Goal: Transaction & Acquisition: Purchase product/service

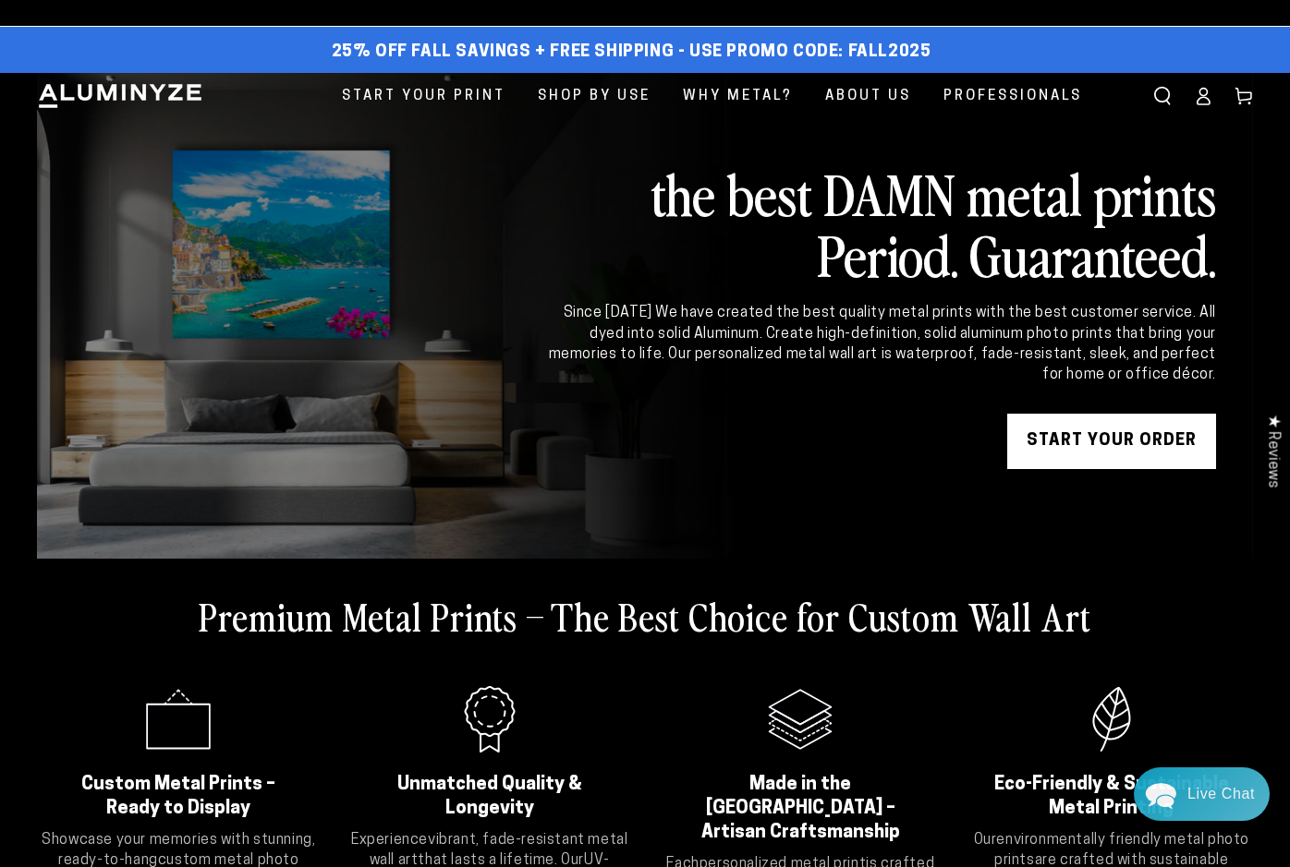
drag, startPoint x: 1289, startPoint y: 113, endPoint x: 1291, endPoint y: 131, distance: 18.7
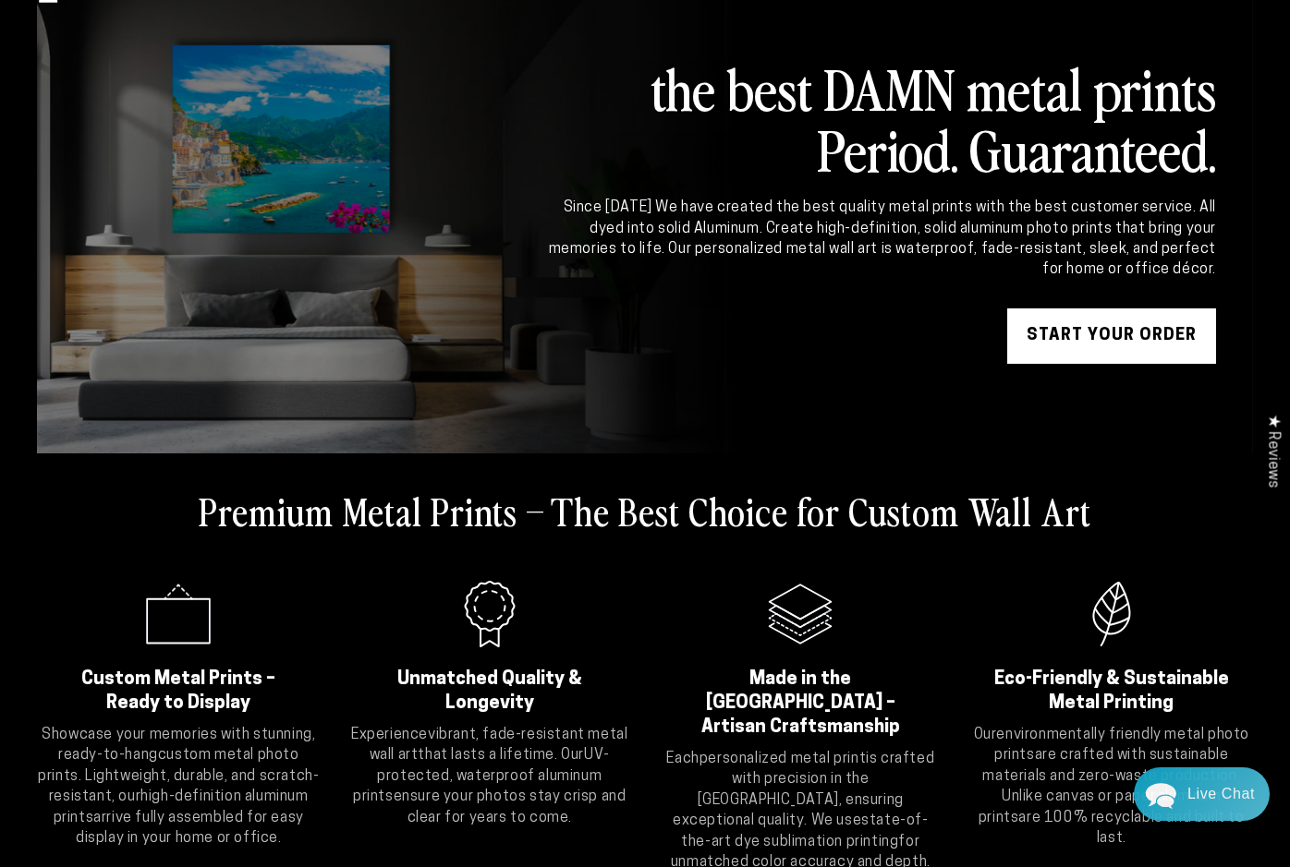
scroll to position [31, 0]
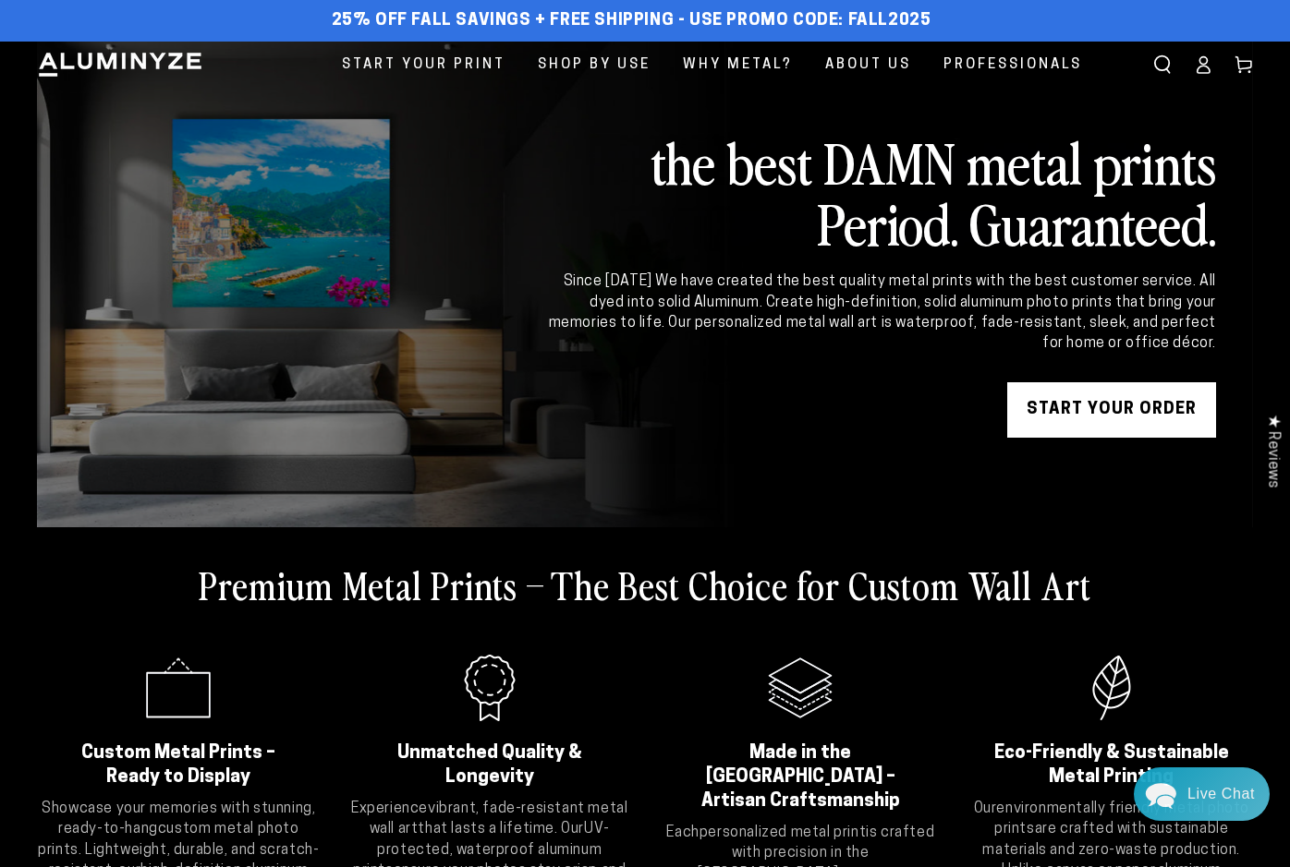
click at [1055, 412] on link "START YOUR Order" at bounding box center [1111, 409] width 209 height 55
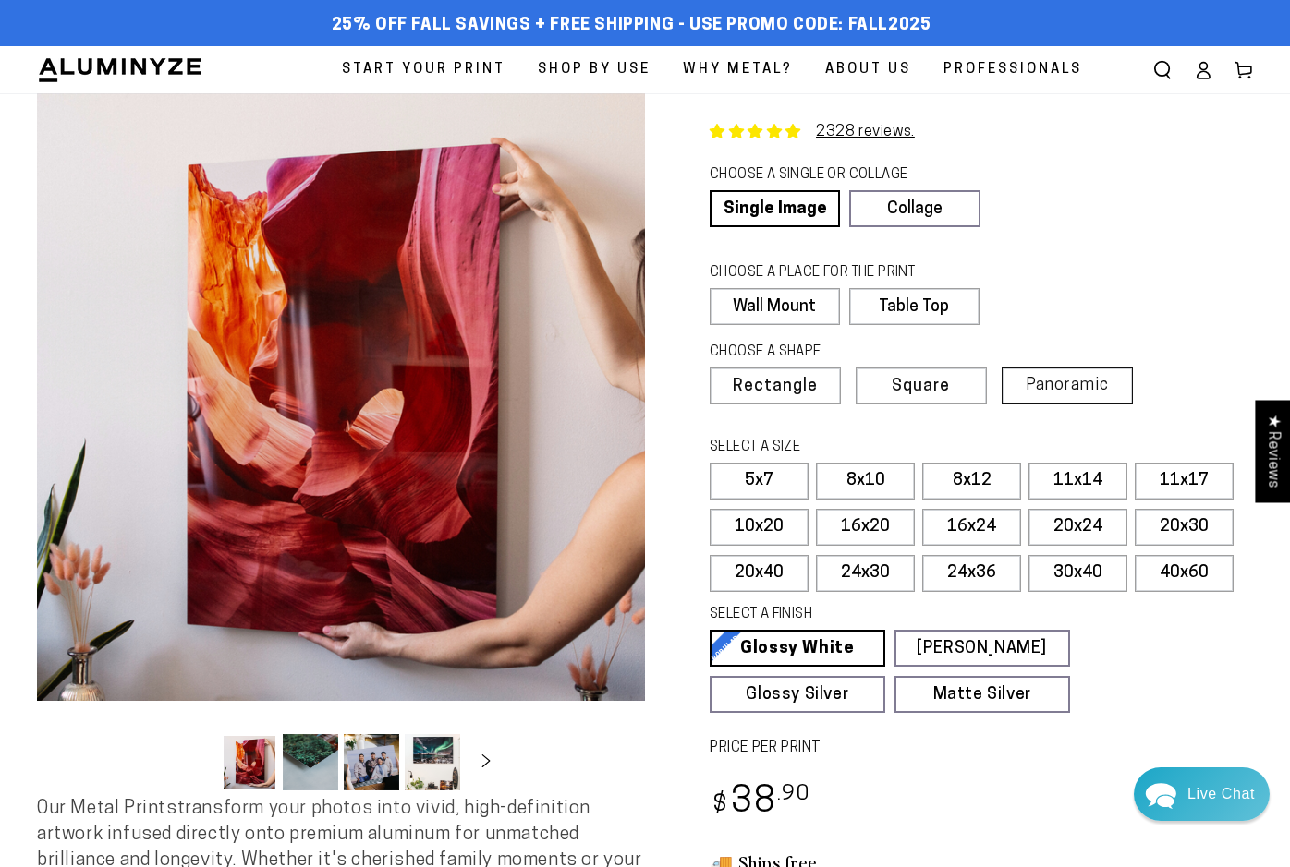
click at [1064, 389] on span "Panoramic" at bounding box center [1066, 386] width 83 height 18
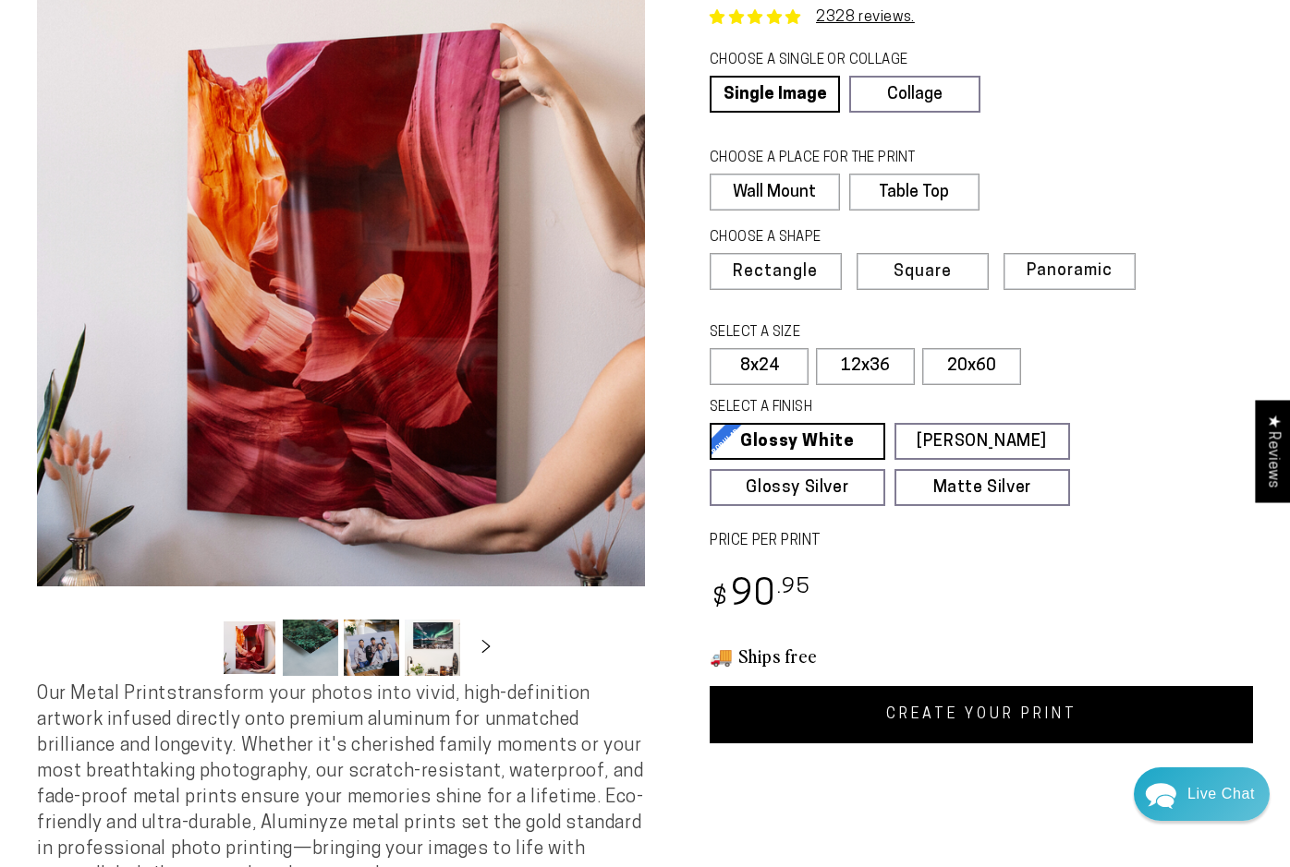
scroll to position [131, 0]
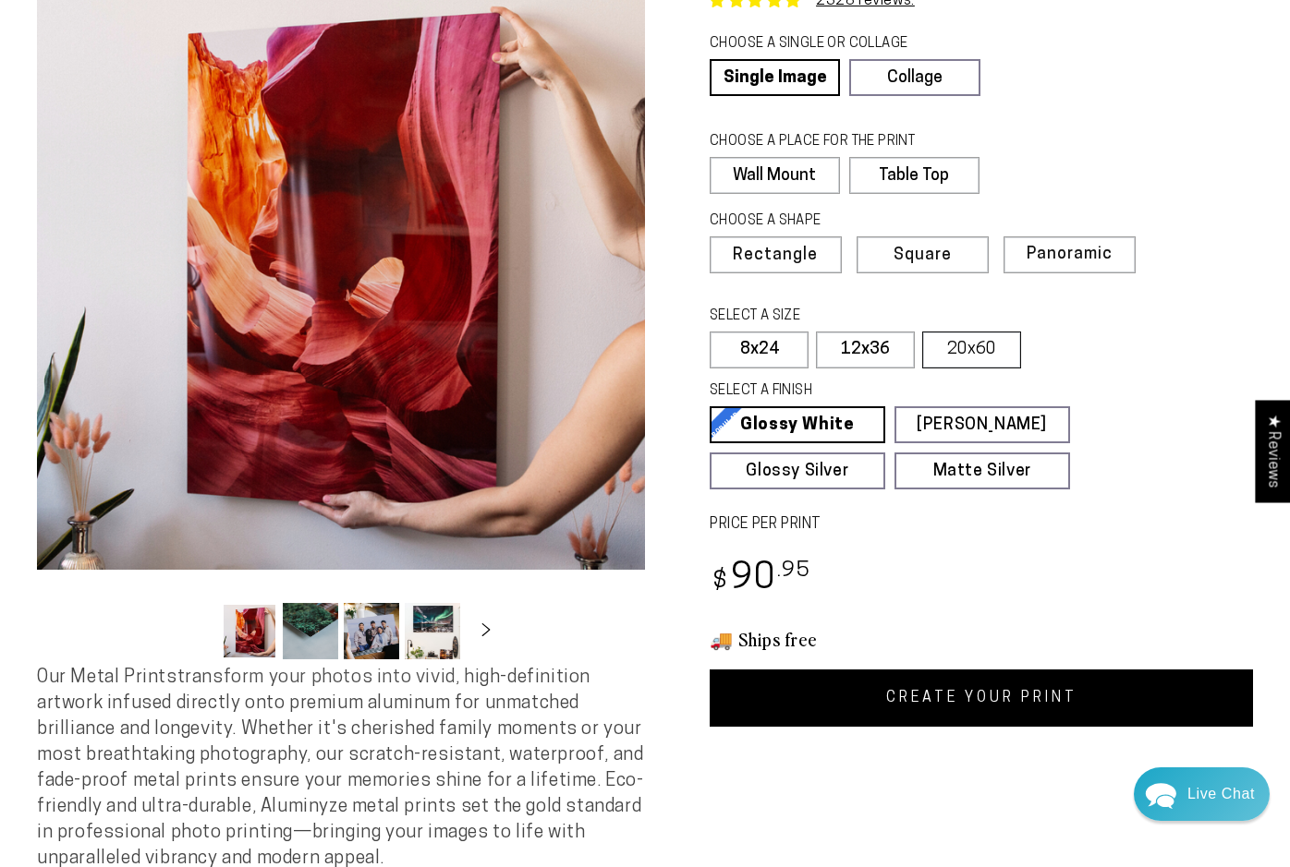
click at [975, 349] on label "20x60" at bounding box center [971, 350] width 99 height 37
click at [864, 352] on label "12x36" at bounding box center [865, 350] width 99 height 37
click at [943, 350] on label "20x60" at bounding box center [971, 350] width 99 height 37
click at [427, 619] on button "Load image 4 in gallery view" at bounding box center [432, 631] width 55 height 56
